Goal: Information Seeking & Learning: Compare options

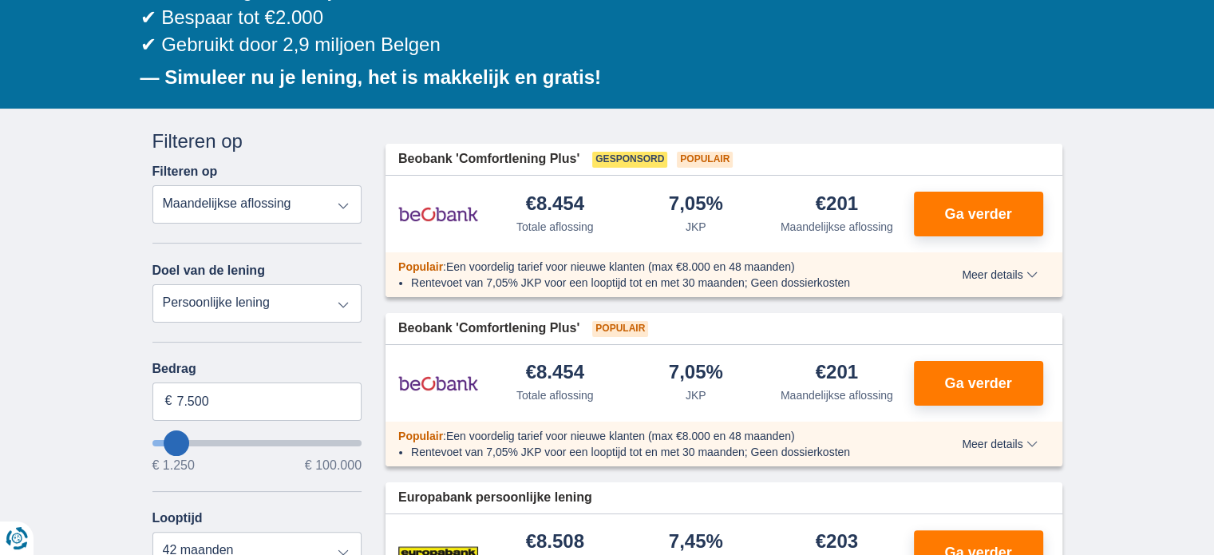
click at [278, 200] on select "Totale aflossing JKP Maandelijkse aflossing" at bounding box center [257, 204] width 210 height 38
click at [315, 156] on div "Annuleren Filters Filteren op Filteren op Totale aflossing JKP Maandelijkse afl…" at bounding box center [257, 495] width 210 height 735
click at [227, 309] on select "Persoonlijke lening Auto Moto / fiets Mobilhome / caravan Renovatie Energie Sch…" at bounding box center [257, 303] width 210 height 38
drag, startPoint x: 243, startPoint y: 398, endPoint x: 69, endPoint y: 366, distance: 177.7
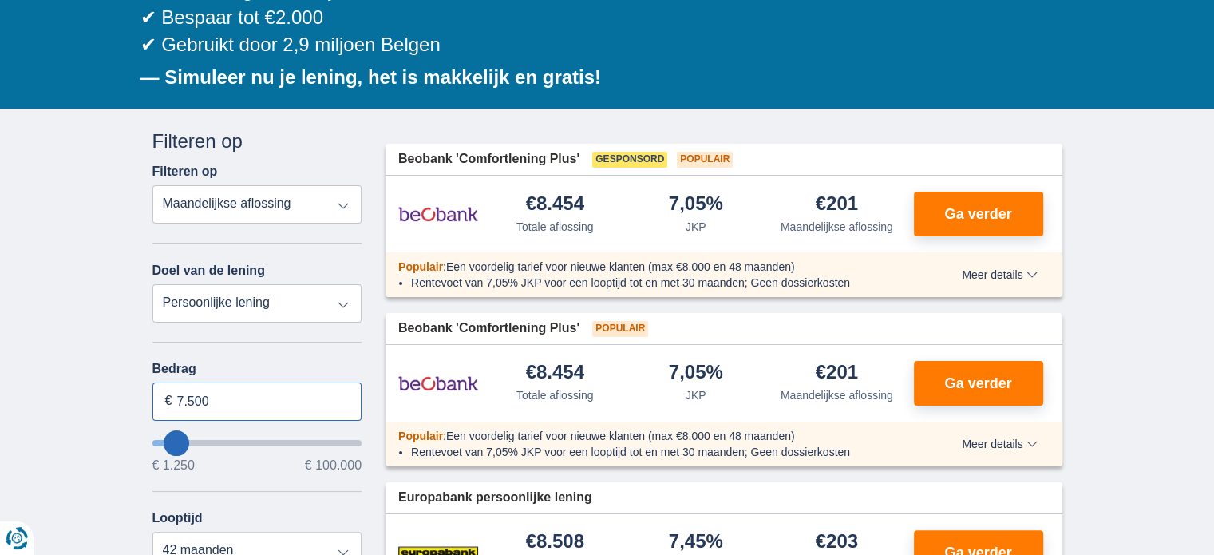
type input "13.000"
type input "13250"
select select "60"
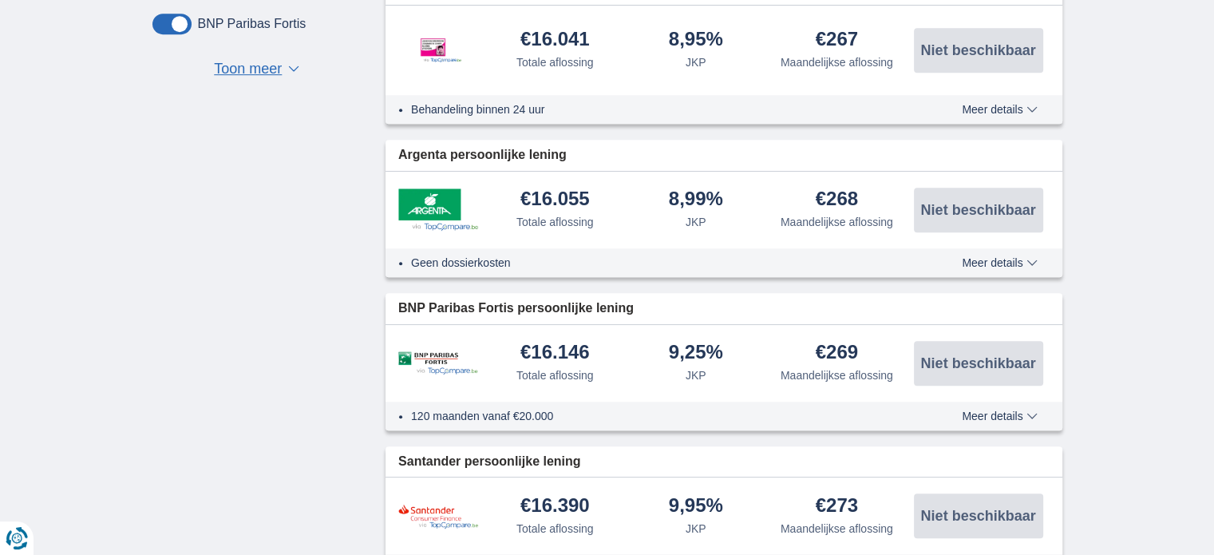
scroll to position [718, 0]
